Goal: Task Accomplishment & Management: Complete application form

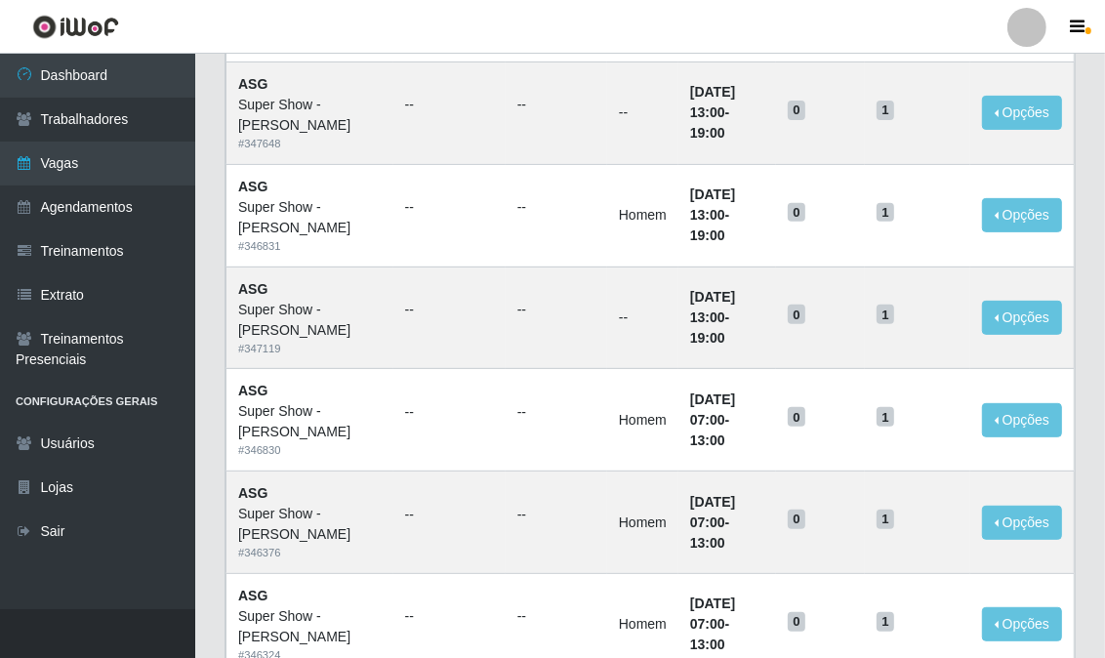
scroll to position [328, 0]
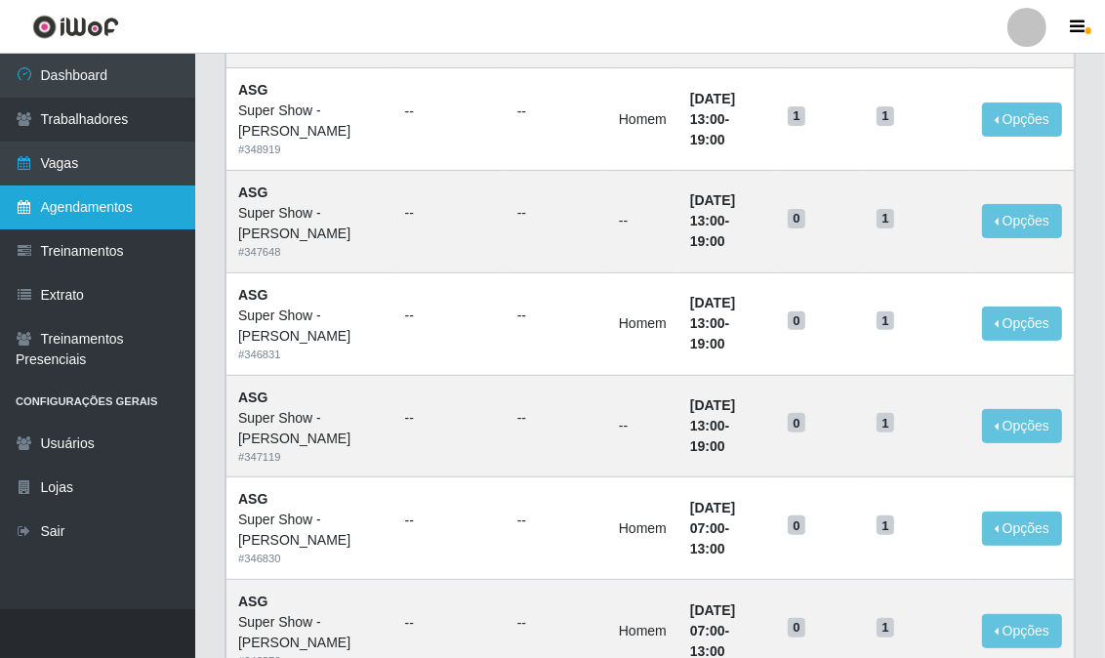
click at [127, 191] on link "Agendamentos" at bounding box center [97, 207] width 195 height 44
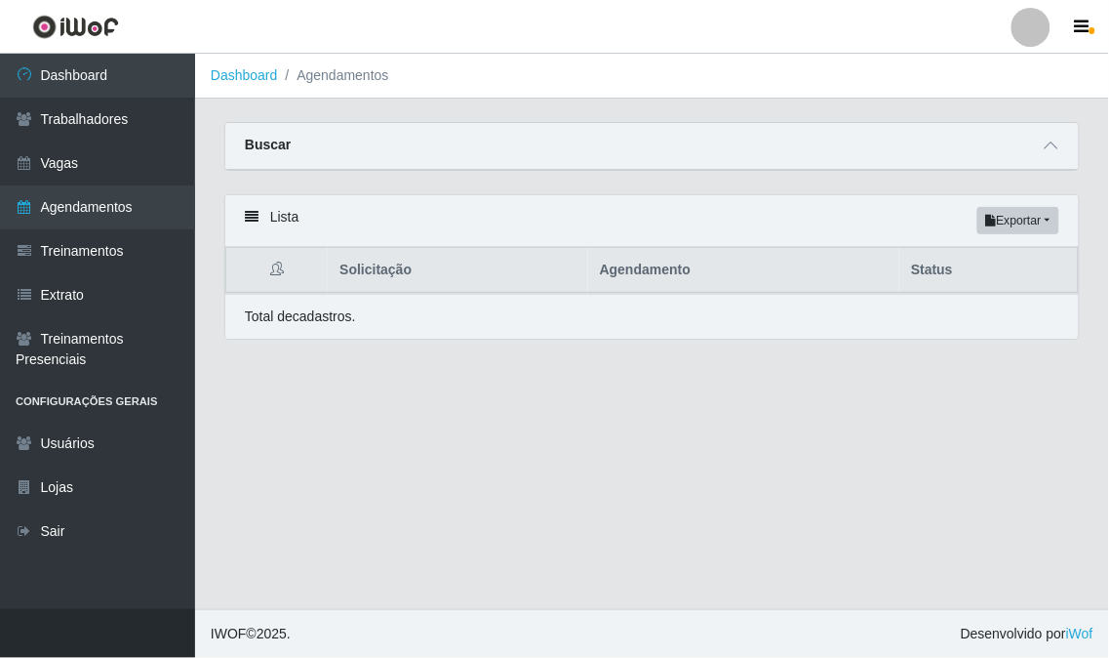
click at [264, 224] on div "Lista Exportar PDF Excel" at bounding box center [652, 221] width 854 height 52
click at [266, 144] on strong "Buscar" at bounding box center [268, 145] width 46 height 16
click at [397, 146] on div "Buscar" at bounding box center [652, 146] width 854 height 47
click at [257, 146] on strong "Buscar" at bounding box center [268, 145] width 46 height 16
click at [1058, 147] on icon at bounding box center [1052, 146] width 14 height 14
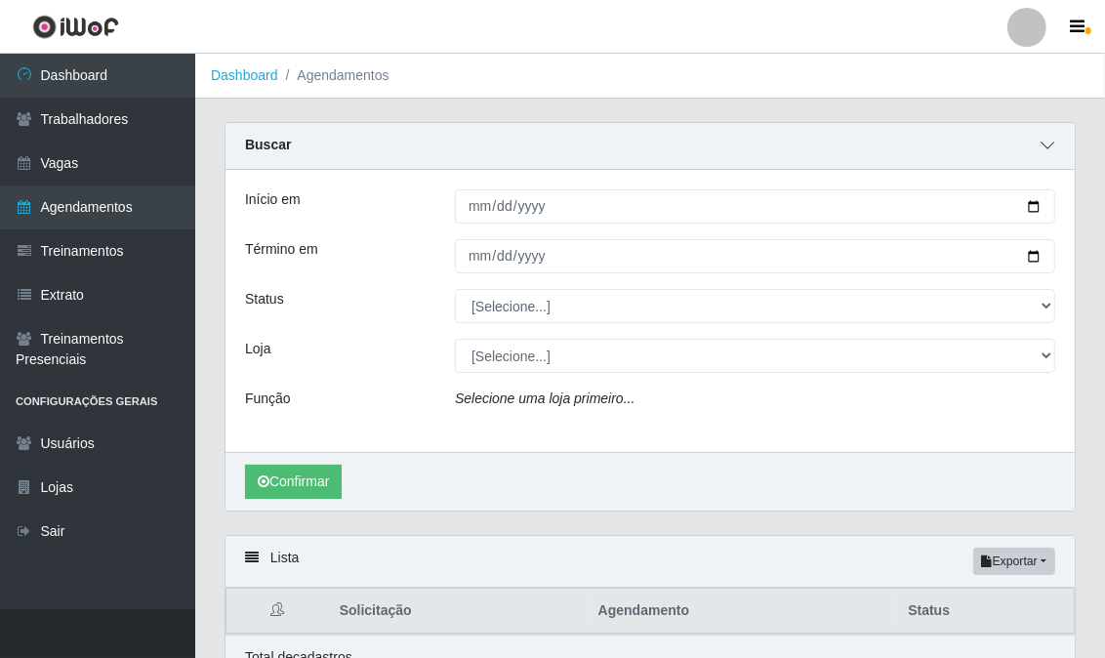
click at [1055, 147] on span at bounding box center [1046, 146] width 23 height 22
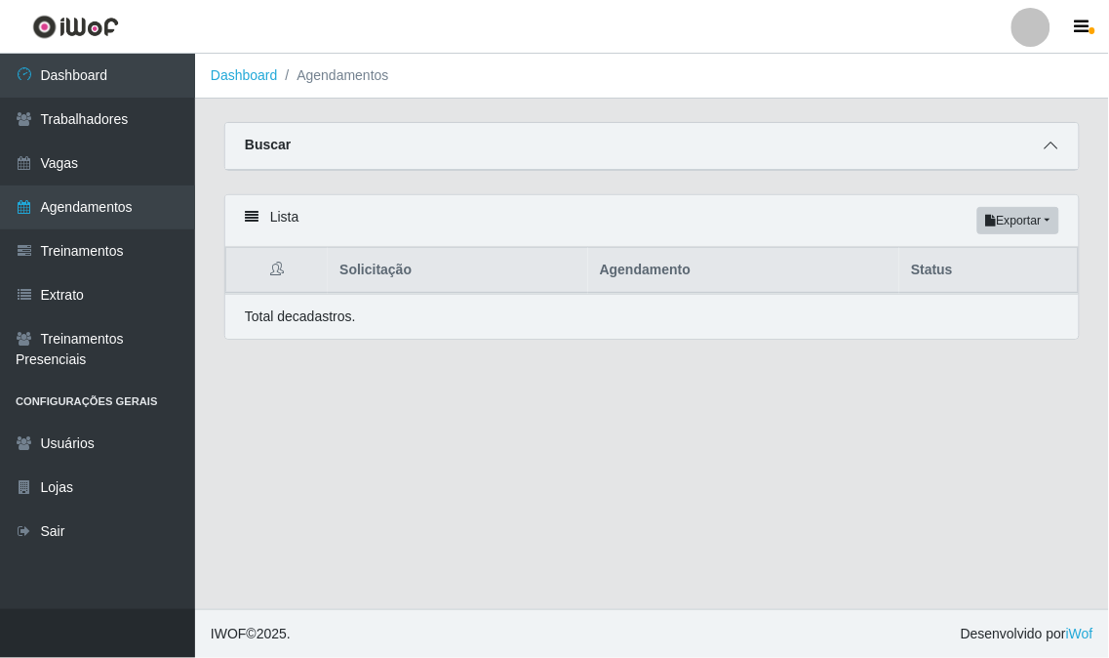
click at [1055, 147] on icon at bounding box center [1052, 146] width 14 height 14
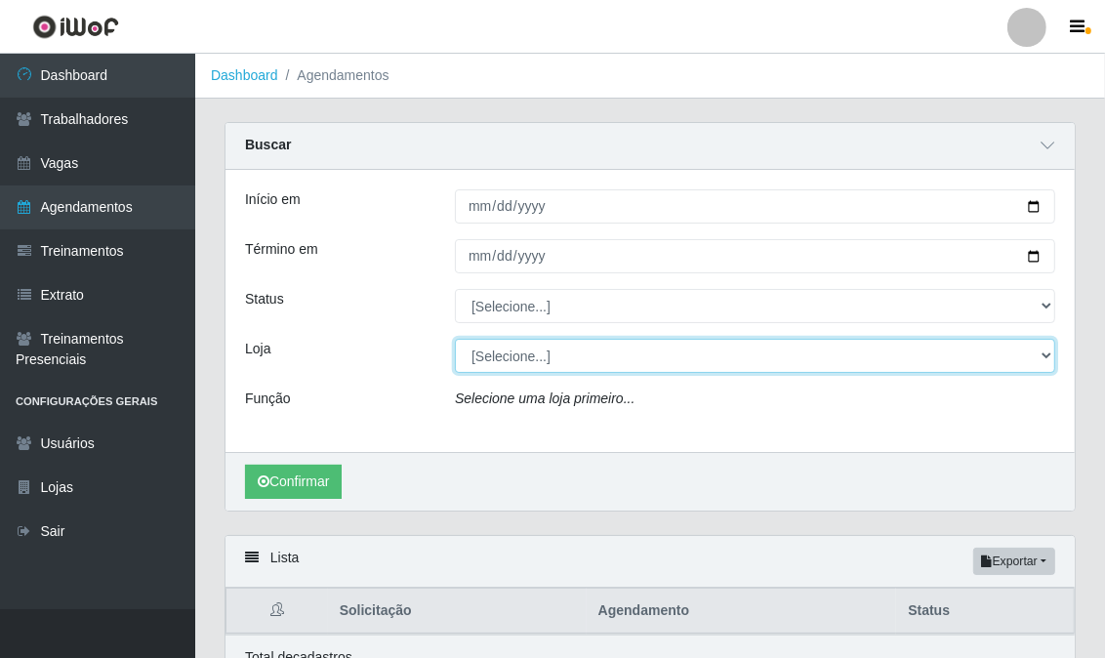
click at [577, 351] on select "[Selecione...] Super Show - [PERSON_NAME] SUPER SHOW - Coophab" at bounding box center [755, 356] width 600 height 34
select select "120"
click at [455, 340] on select "[Selecione...] Super Show - [PERSON_NAME] SUPER SHOW - Coophab" at bounding box center [755, 356] width 600 height 34
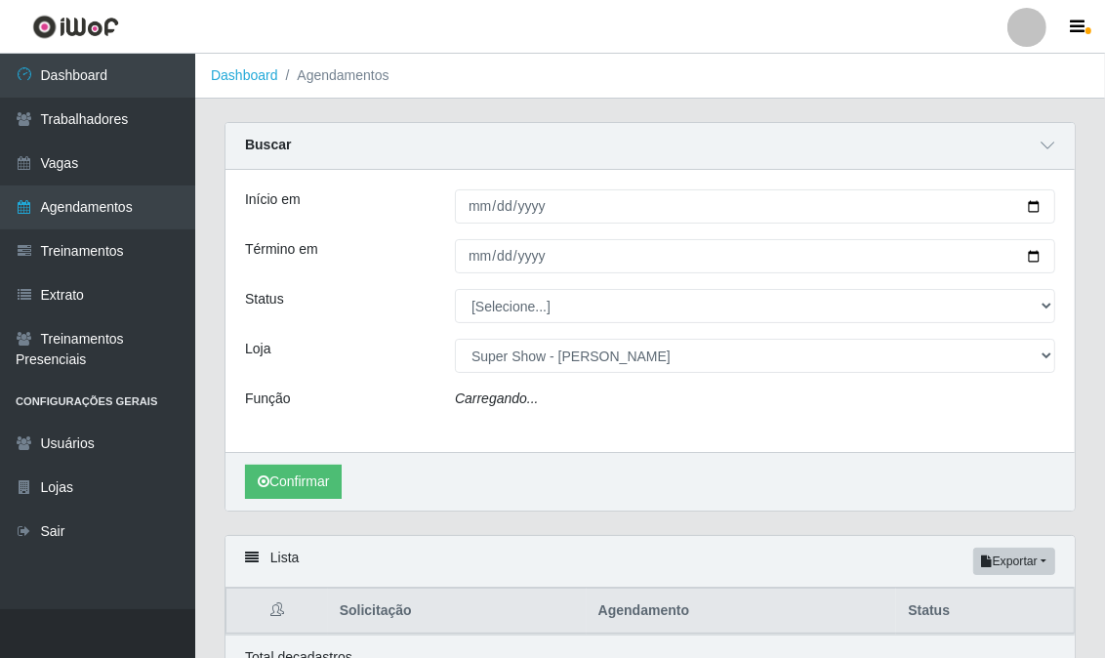
click at [534, 325] on div "Início em Término em Status [Selecione...] AGENDADO AGUARDANDO LIBERAR EM ANDAM…" at bounding box center [649, 311] width 849 height 282
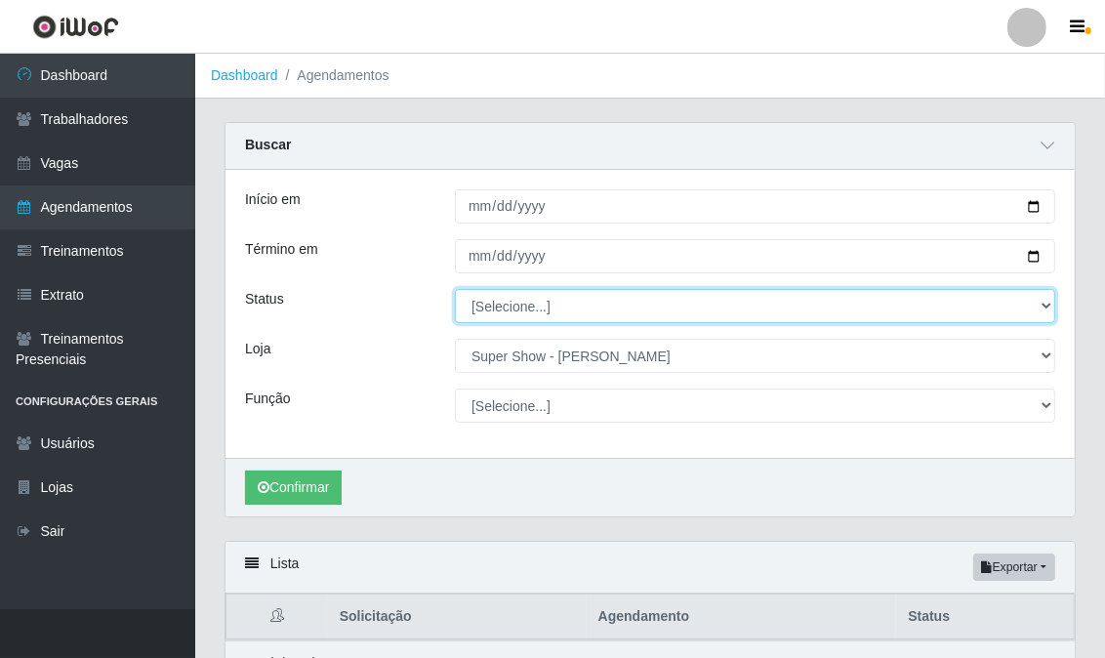
click at [534, 320] on select "[Selecione...] AGENDADO AGUARDANDO LIBERAR EM ANDAMENTO EM REVISÃO FINALIZADO C…" at bounding box center [755, 306] width 600 height 34
select select "FINALIZADO"
click at [455, 290] on select "[Selecione...] AGENDADO AGUARDANDO LIBERAR EM ANDAMENTO EM REVISÃO FINALIZADO C…" at bounding box center [755, 306] width 600 height 34
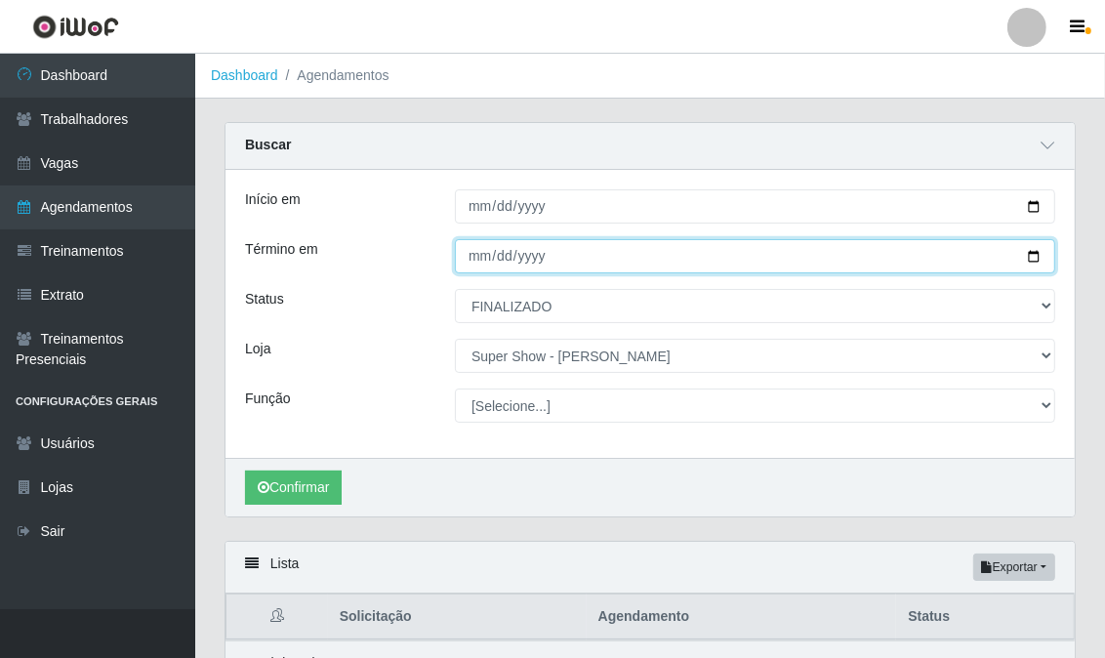
click at [522, 256] on input "Término em" at bounding box center [755, 256] width 600 height 34
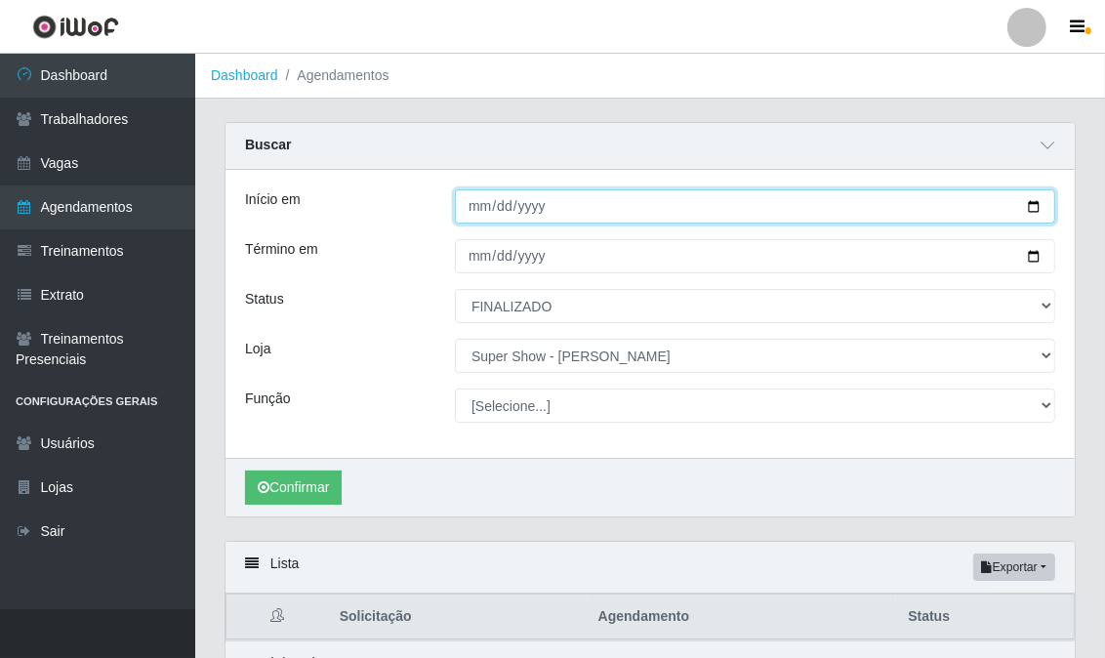
click at [1028, 212] on input "Início em" at bounding box center [755, 206] width 600 height 34
type input "[DATE]"
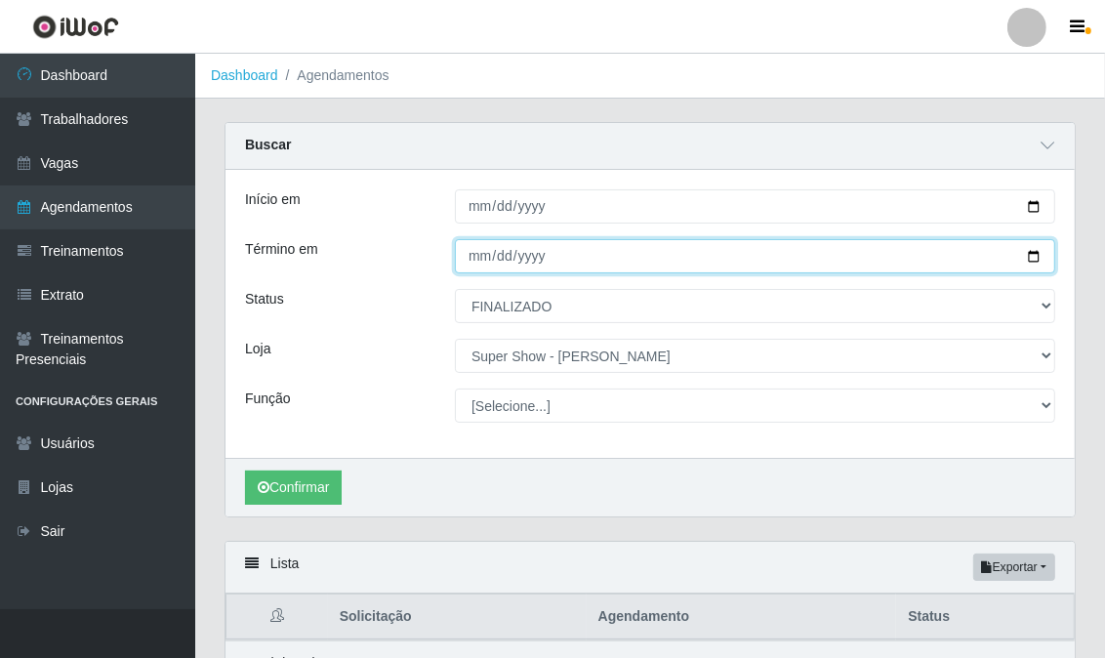
click at [1028, 252] on input "Término em" at bounding box center [755, 256] width 600 height 34
type input "[DATE]"
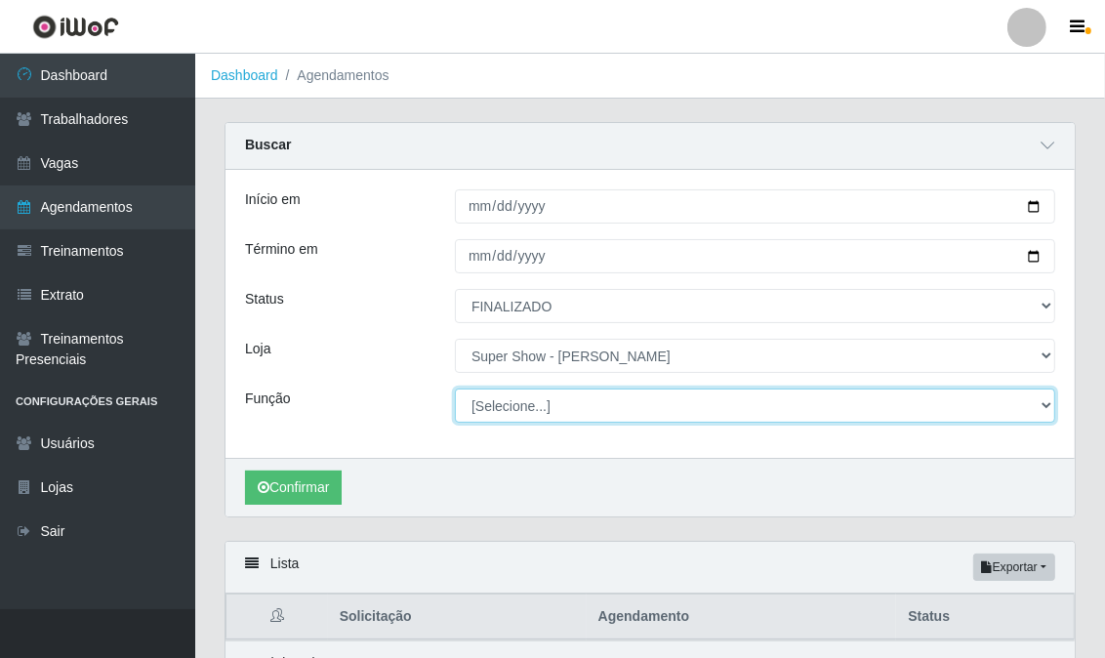
click at [501, 404] on select "[Selecione...] ASG Auxiliar de Estacionamento Balconista Embalador Embalador + …" at bounding box center [755, 405] width 600 height 34
select select "16"
click at [455, 389] on select "[Selecione...] ASG Auxiliar de Estacionamento Balconista Embalador Embalador + …" at bounding box center [755, 405] width 600 height 34
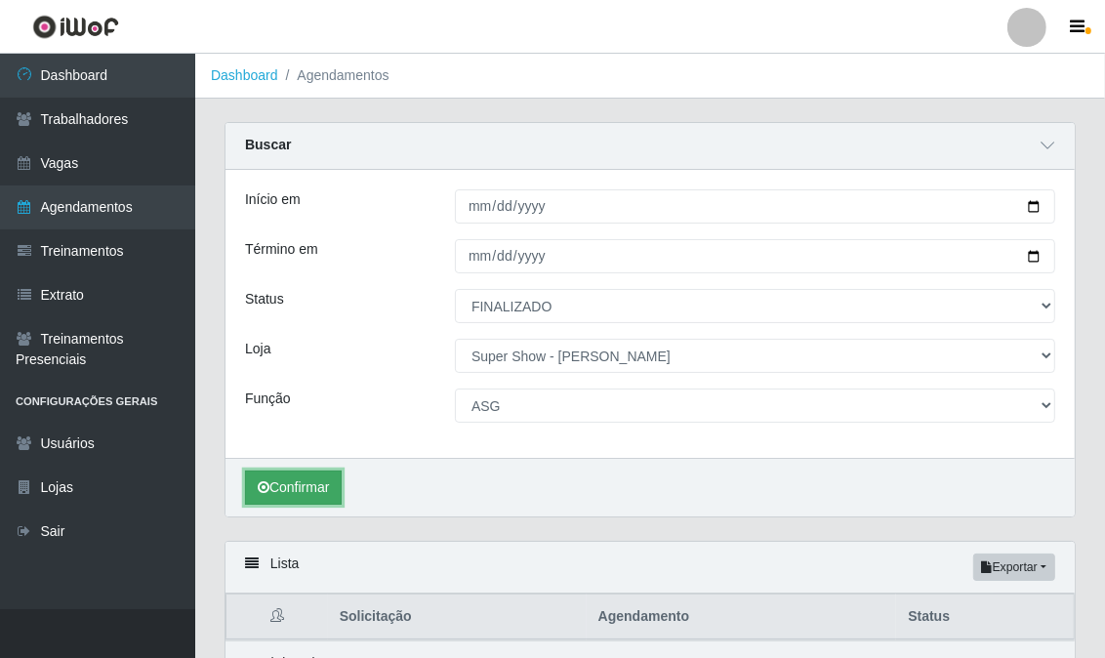
click at [318, 472] on button "Confirmar" at bounding box center [293, 487] width 97 height 34
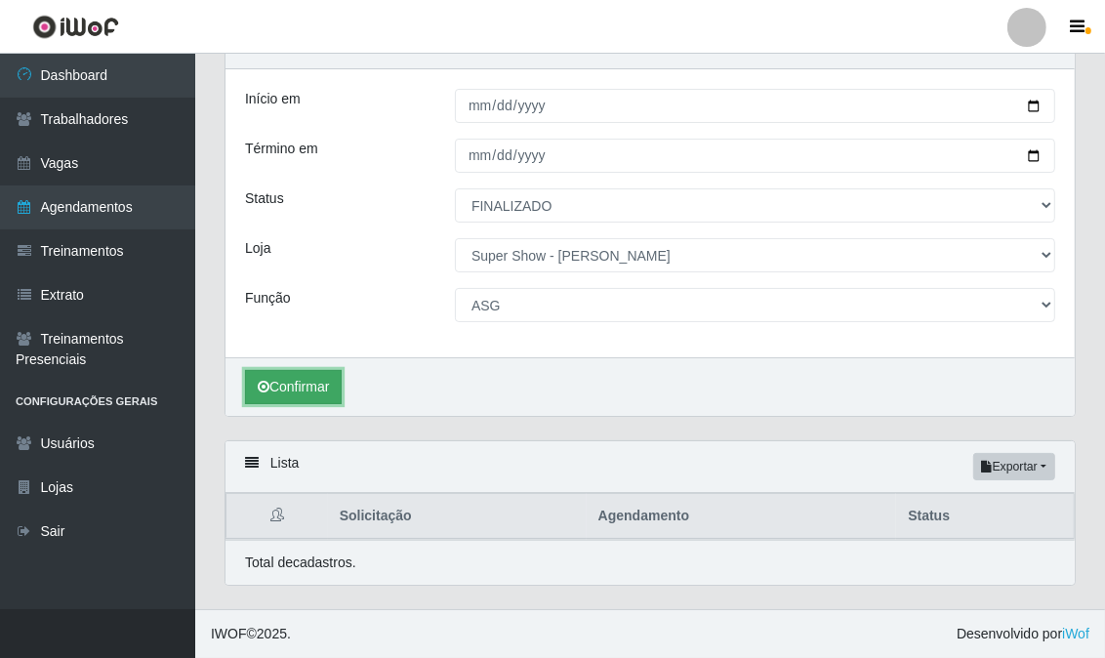
click at [315, 393] on button "Confirmar" at bounding box center [293, 387] width 97 height 34
